Goal: Task Accomplishment & Management: Complete application form

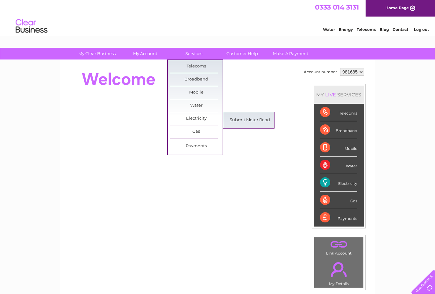
click at [247, 121] on link "Submit Meter Read" at bounding box center [250, 120] width 53 height 13
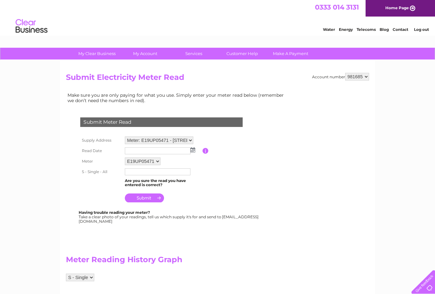
click at [198, 149] on td at bounding box center [162, 151] width 79 height 10
click at [174, 151] on input "text" at bounding box center [158, 150] width 66 height 7
click at [200, 149] on td at bounding box center [162, 151] width 79 height 11
click at [208, 152] on input "button" at bounding box center [206, 151] width 6 height 6
click at [217, 133] on td at bounding box center [162, 133] width 166 height 3
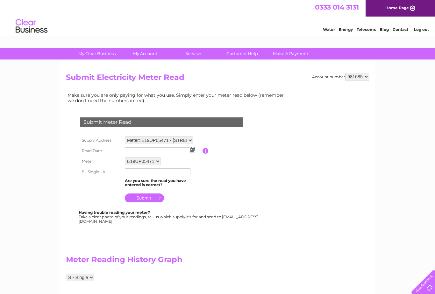
click at [170, 150] on input "text" at bounding box center [158, 150] width 66 height 7
click at [195, 148] on img at bounding box center [193, 150] width 5 height 5
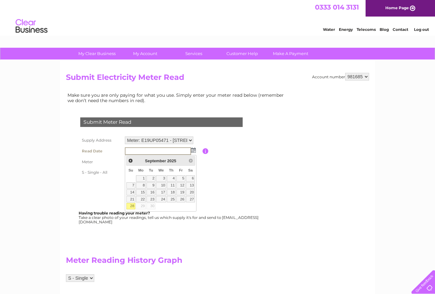
click at [135, 206] on link "28" at bounding box center [130, 206] width 9 height 6
type input "[DATE]"
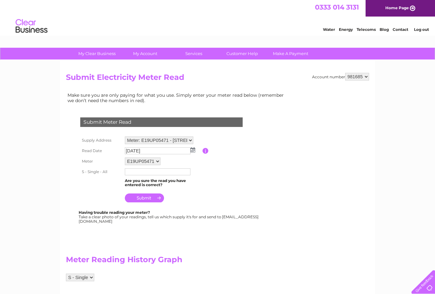
click at [157, 173] on input "text" at bounding box center [158, 172] width 66 height 7
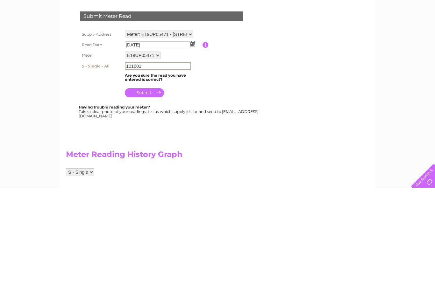
type input "101601"
click at [143, 194] on input "submit" at bounding box center [144, 198] width 39 height 9
